Goal: Find specific page/section: Find specific page/section

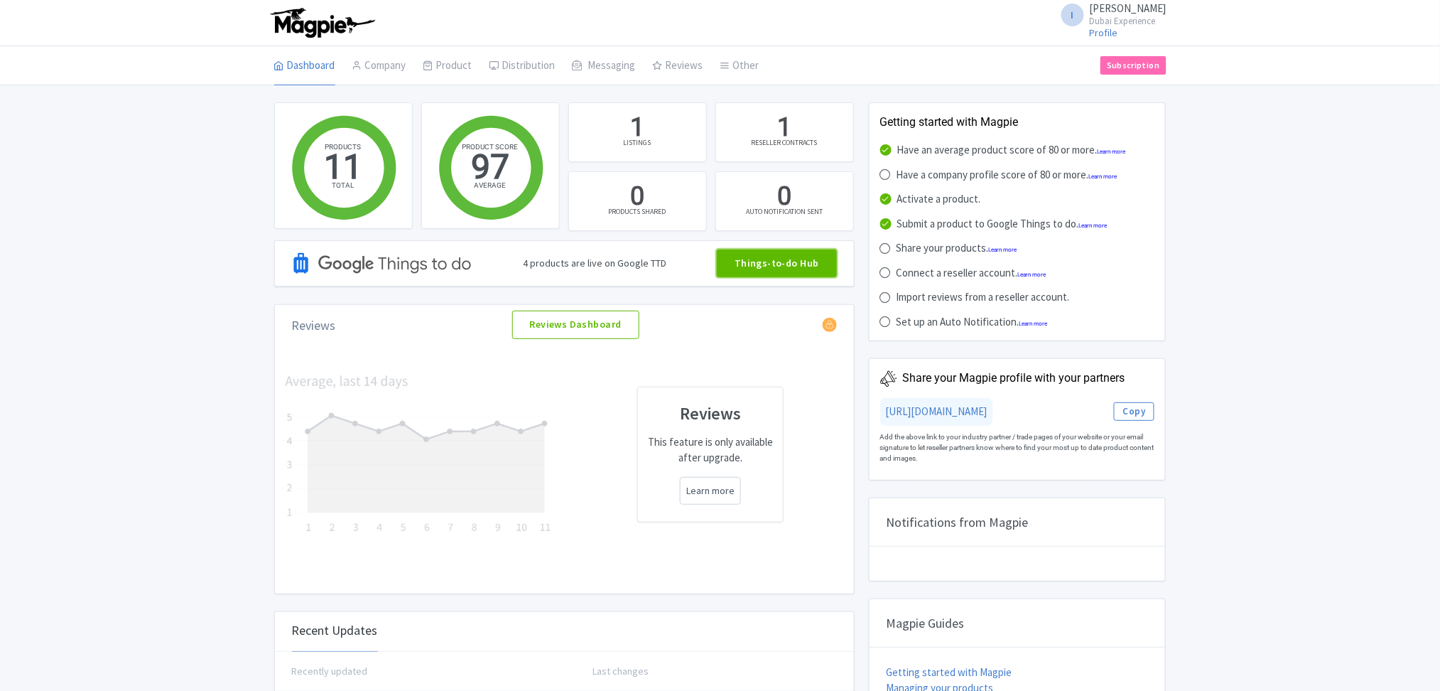
click at [798, 266] on link "Things-to-do Hub" at bounding box center [777, 263] width 120 height 28
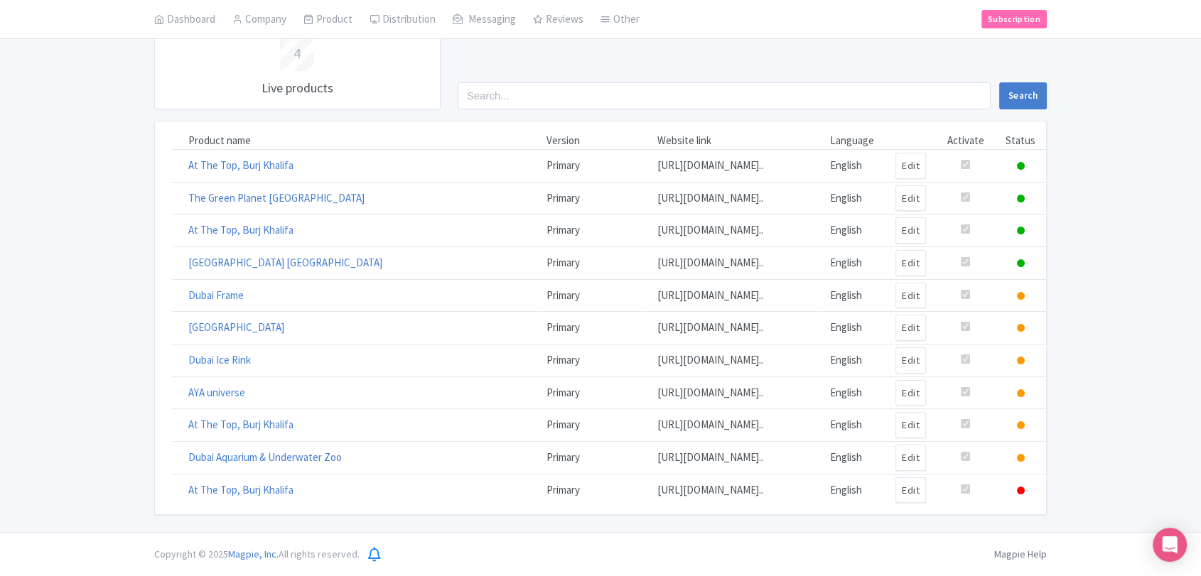
scroll to position [341, 0]
